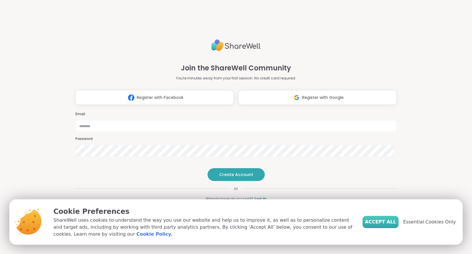
click at [386, 221] on span "Accept All" at bounding box center [380, 221] width 31 height 7
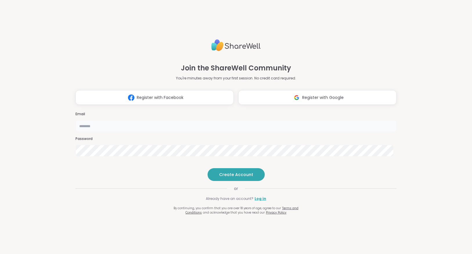
click at [240, 120] on input "email" at bounding box center [236, 126] width 321 height 12
type input "**********"
click at [236, 177] on span "Create Account" at bounding box center [236, 174] width 34 height 6
